Goal: Transaction & Acquisition: Book appointment/travel/reservation

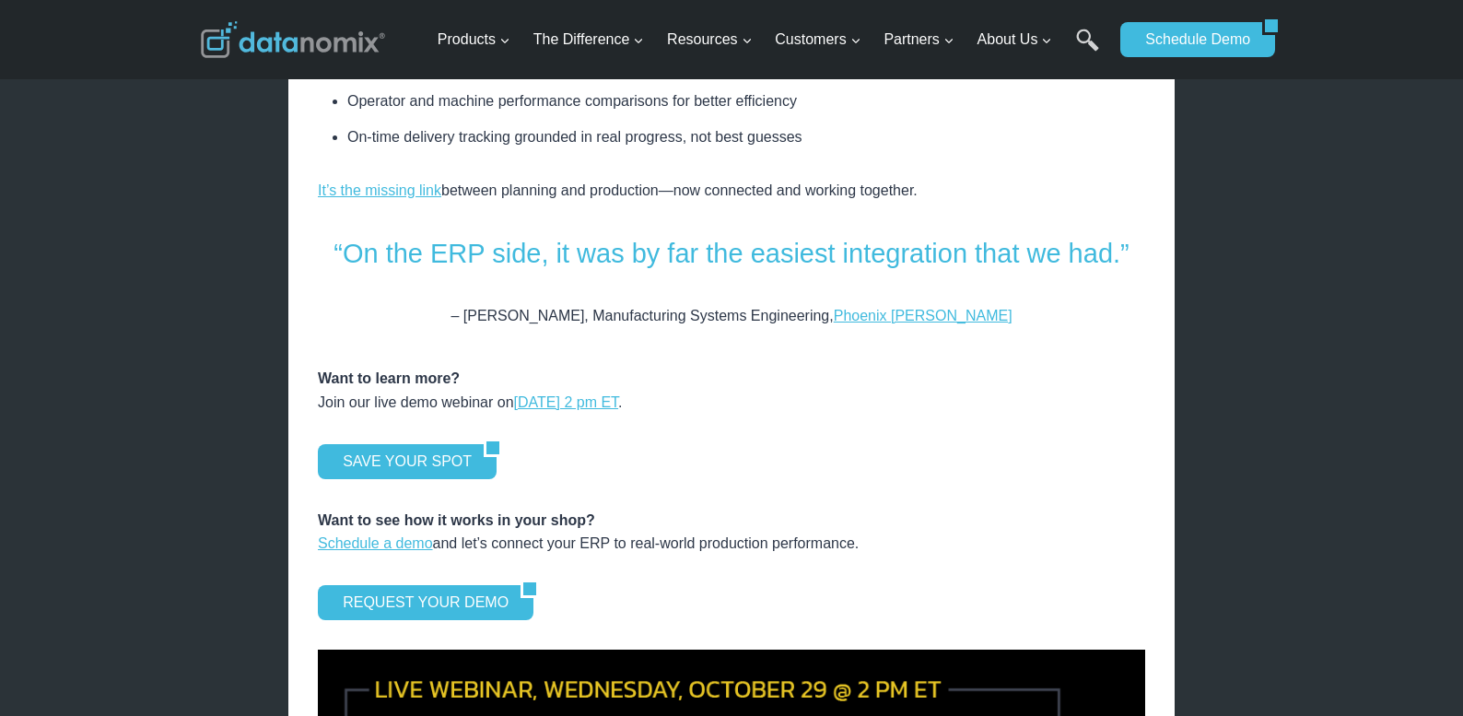
scroll to position [2487, 0]
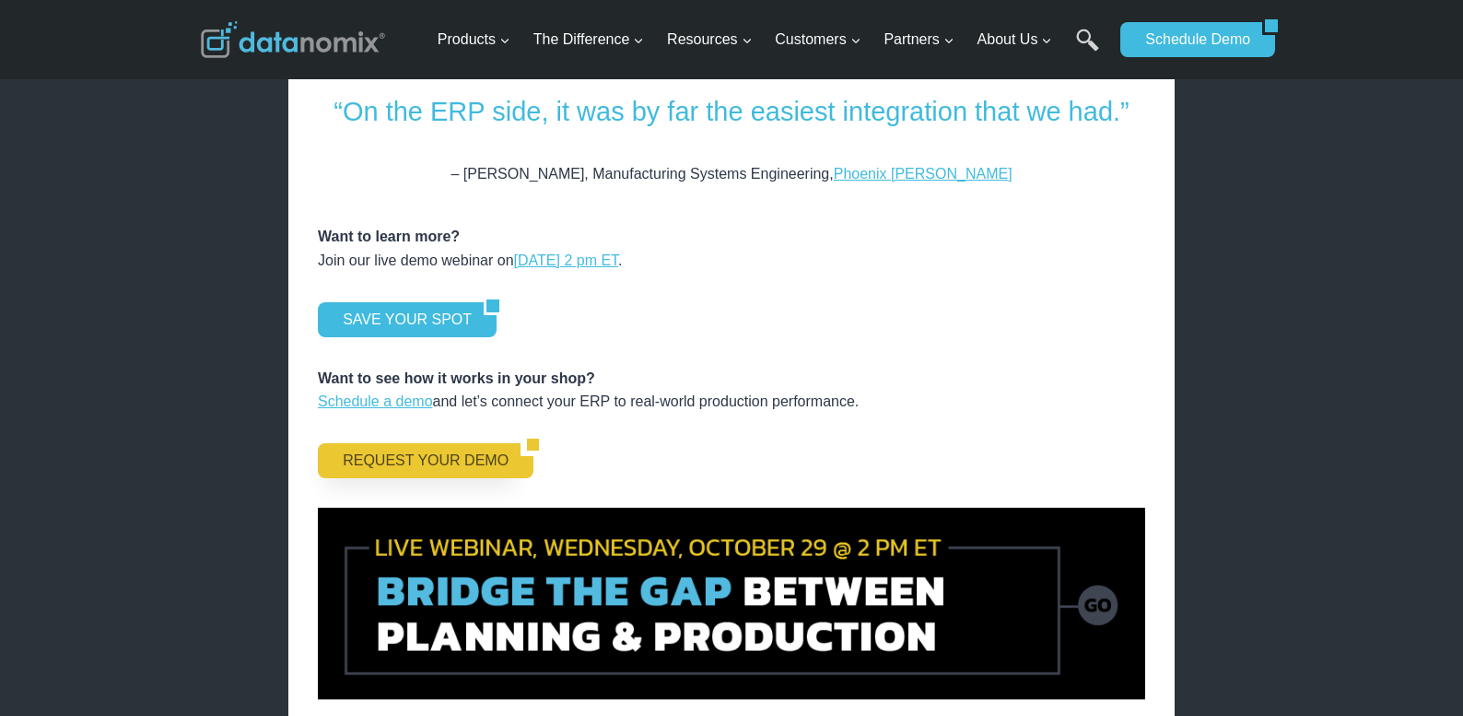
click at [426, 443] on link "REQUEST YOUR DEMO" at bounding box center [419, 460] width 203 height 35
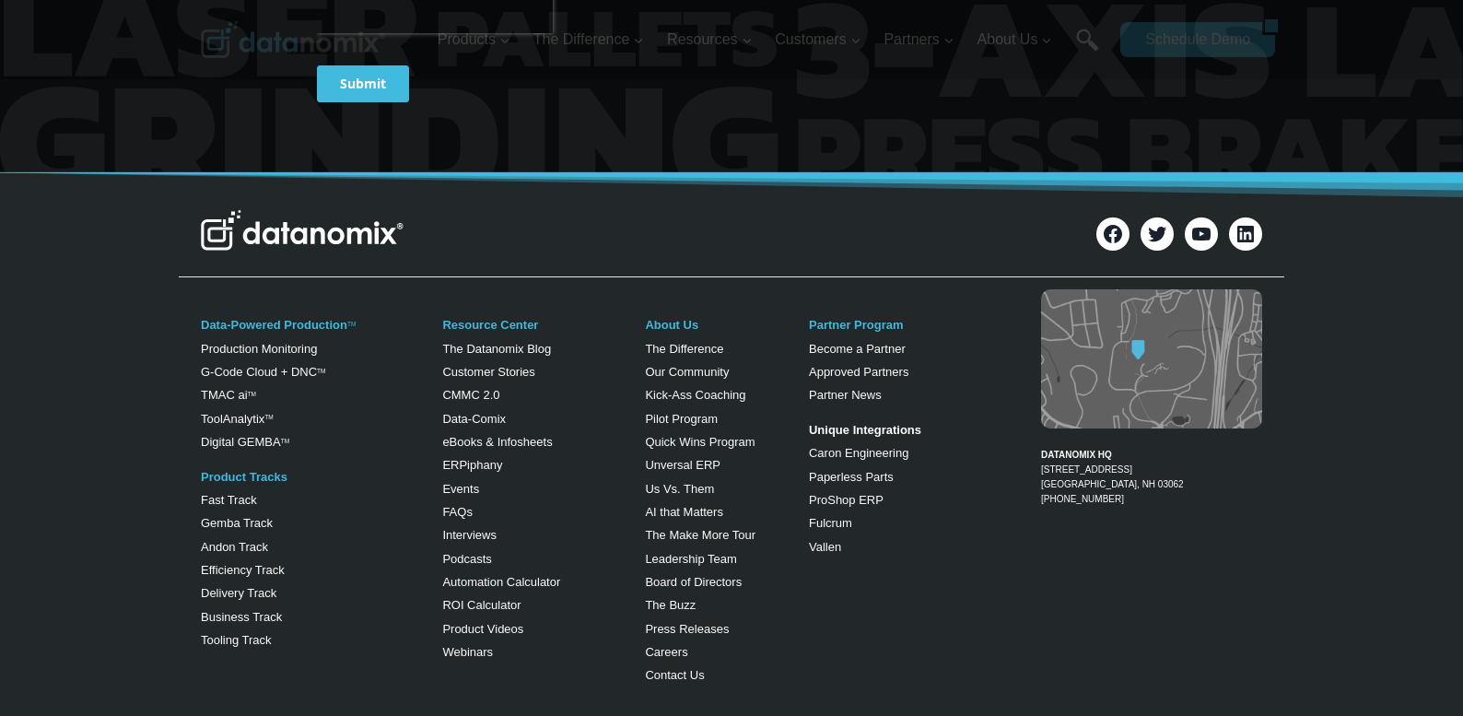
scroll to position [1013, 0]
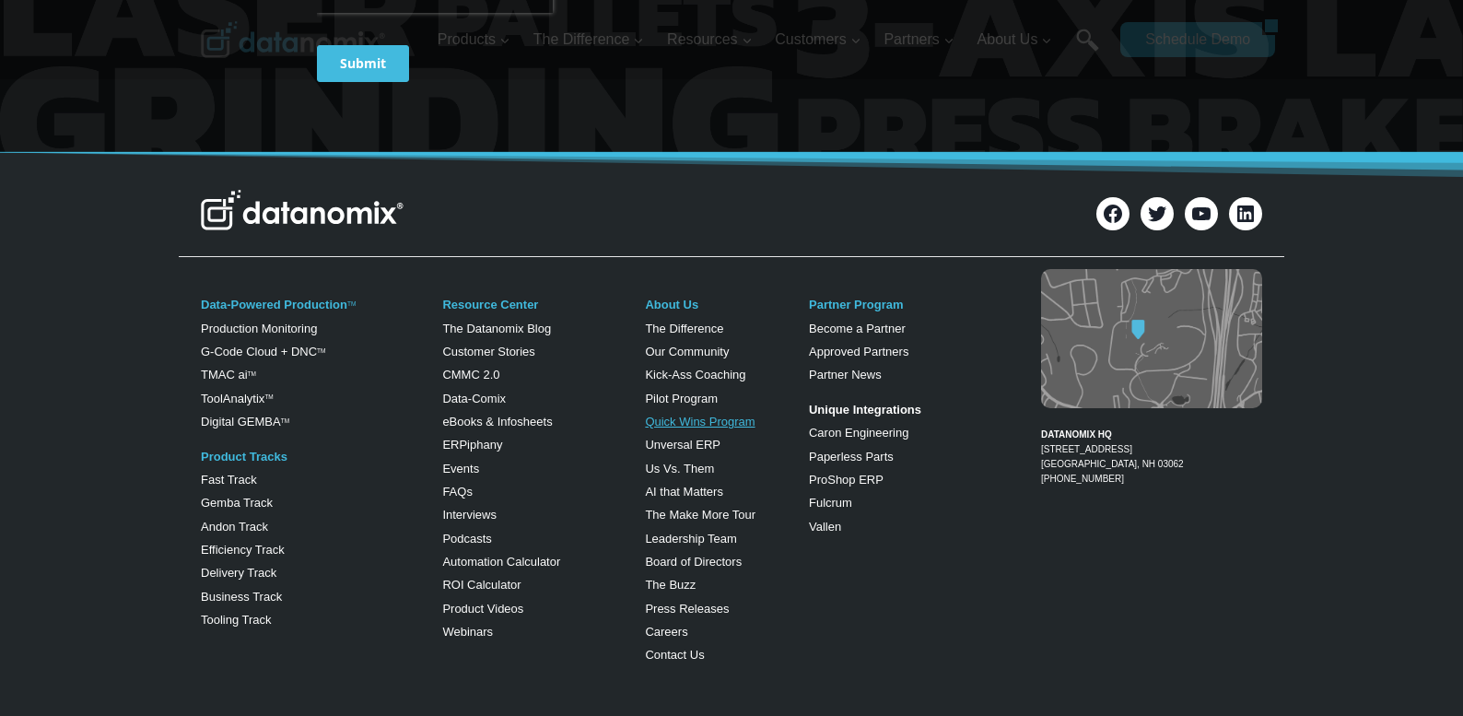
click at [702, 416] on link "Quick Wins Program" at bounding box center [700, 421] width 110 height 14
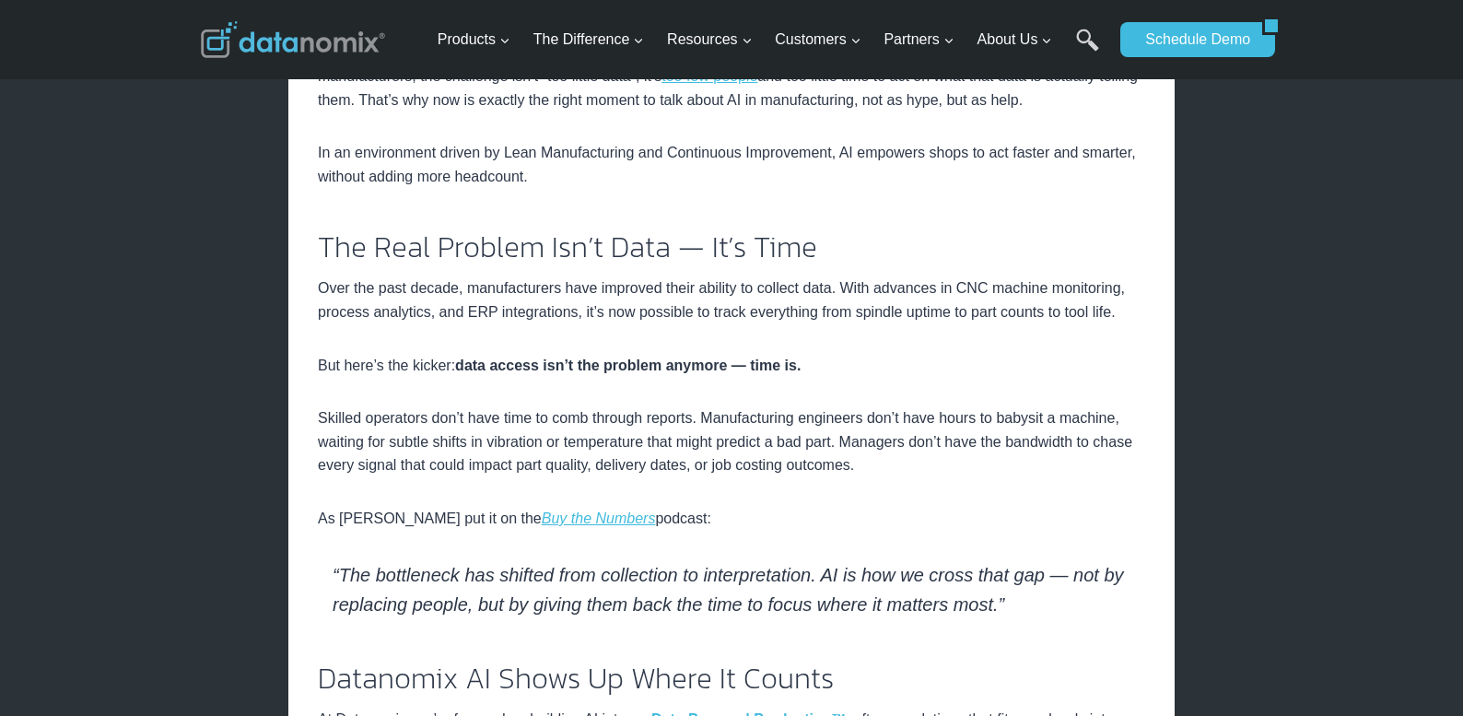
scroll to position [553, 0]
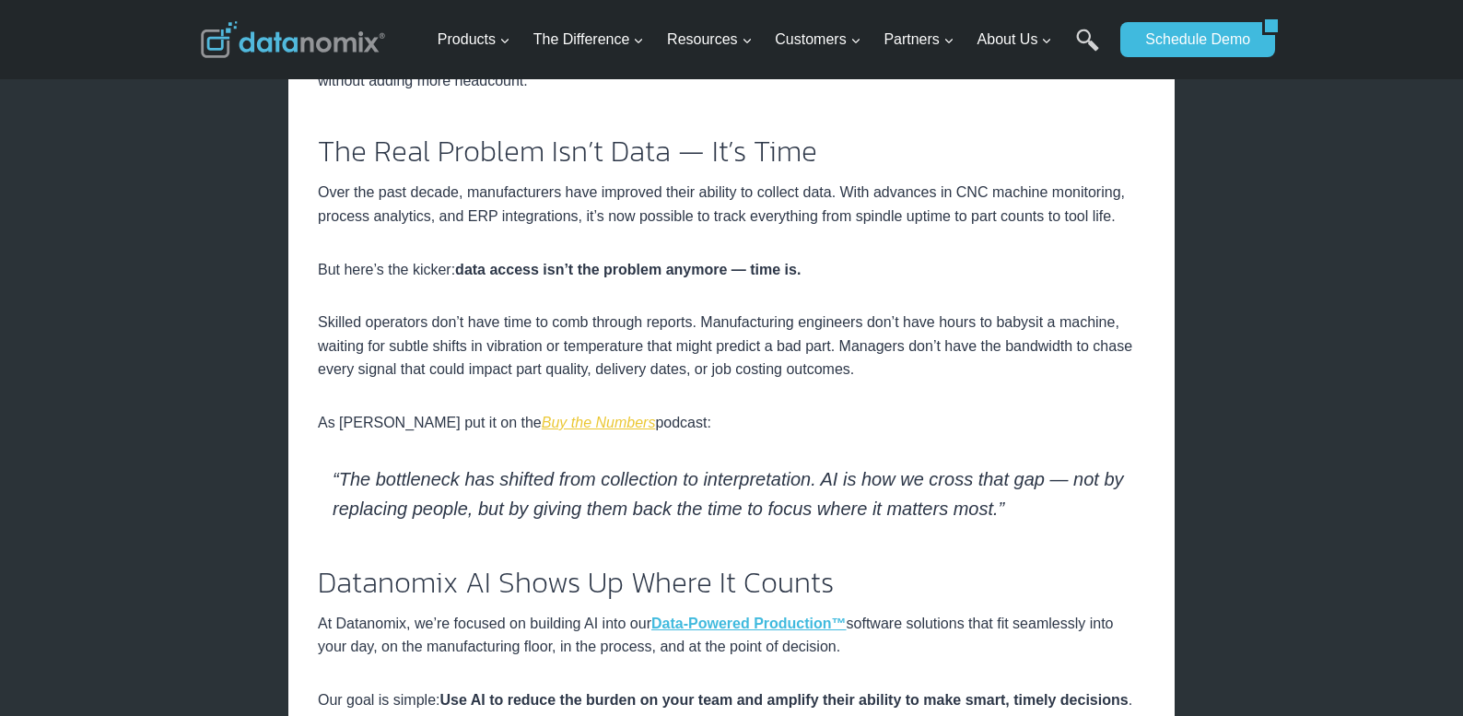
click at [542, 422] on em "Buy the Numbers" at bounding box center [599, 422] width 114 height 16
